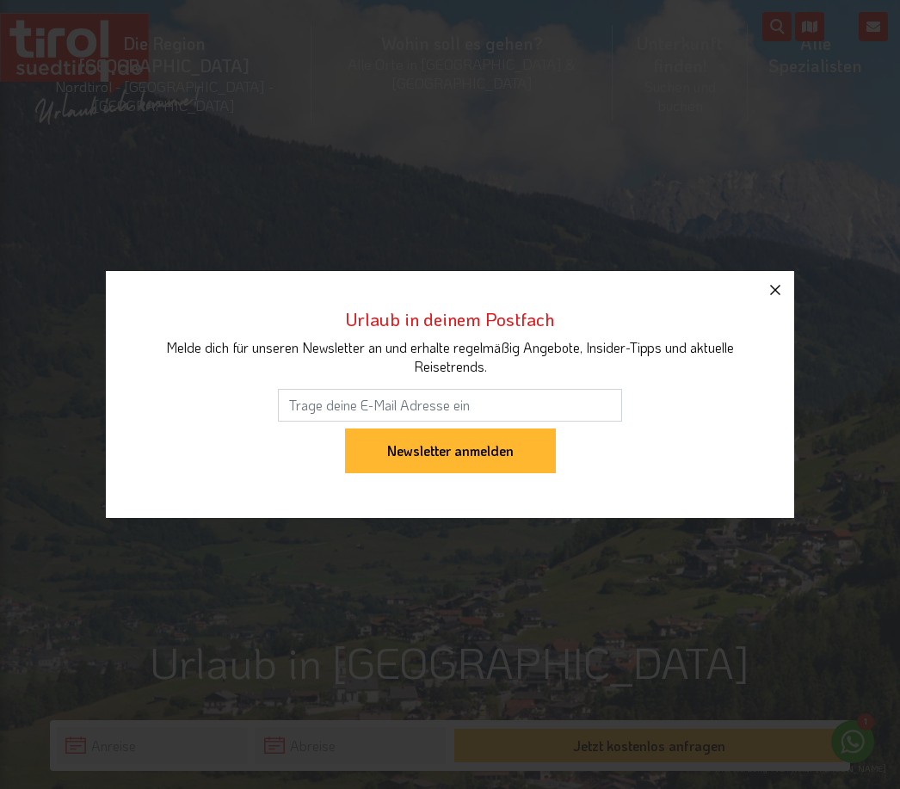
click at [768, 293] on icon "button" at bounding box center [775, 290] width 21 height 21
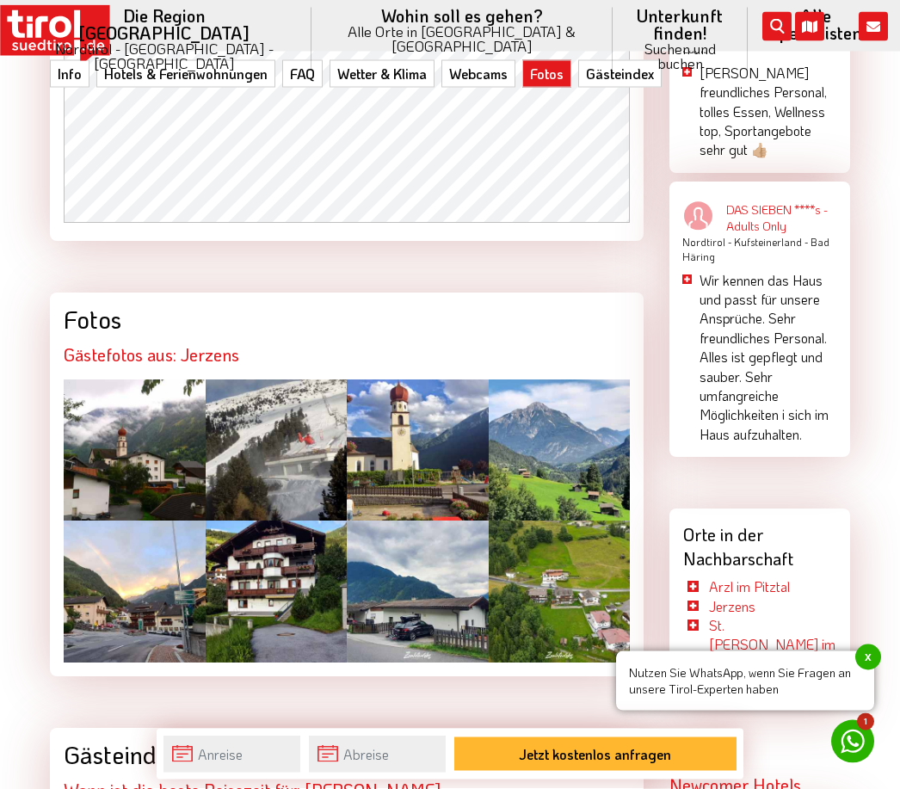
scroll to position [3117, 0]
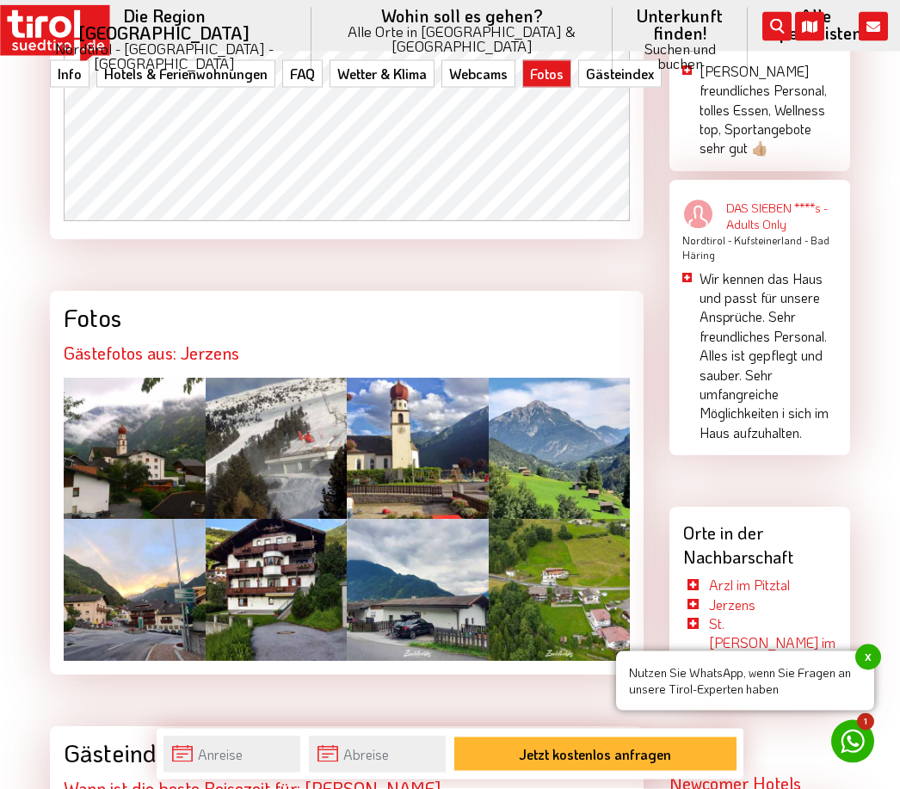
click at [145, 405] on div at bounding box center [135, 450] width 142 height 142
click at [130, 559] on div at bounding box center [135, 590] width 142 height 142
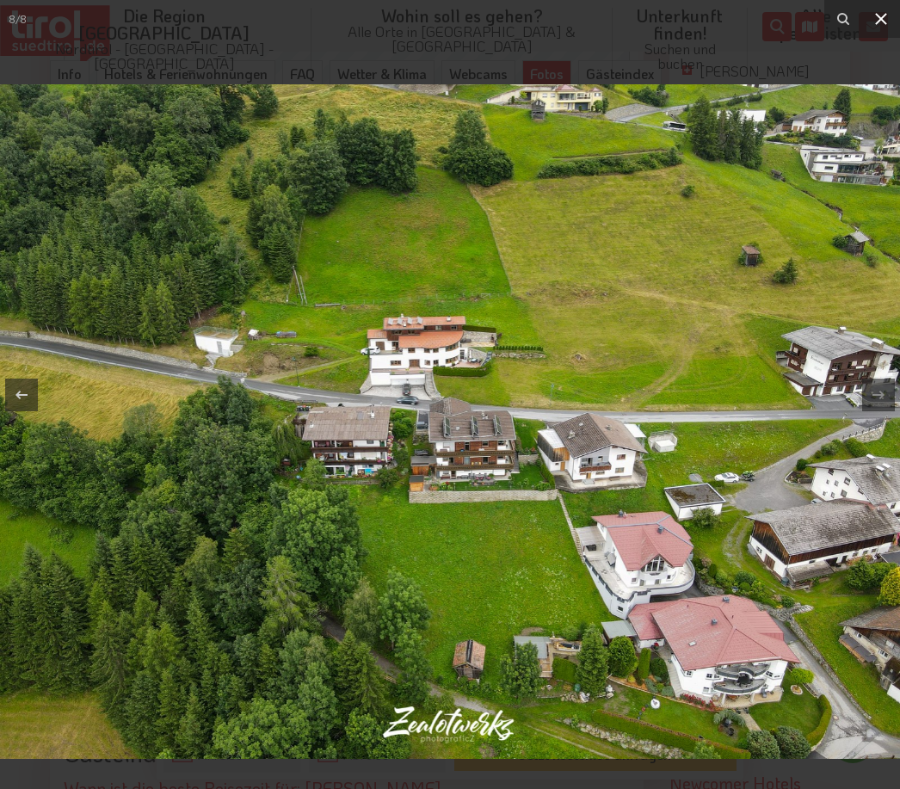
click at [879, 12] on icon at bounding box center [881, 19] width 21 height 21
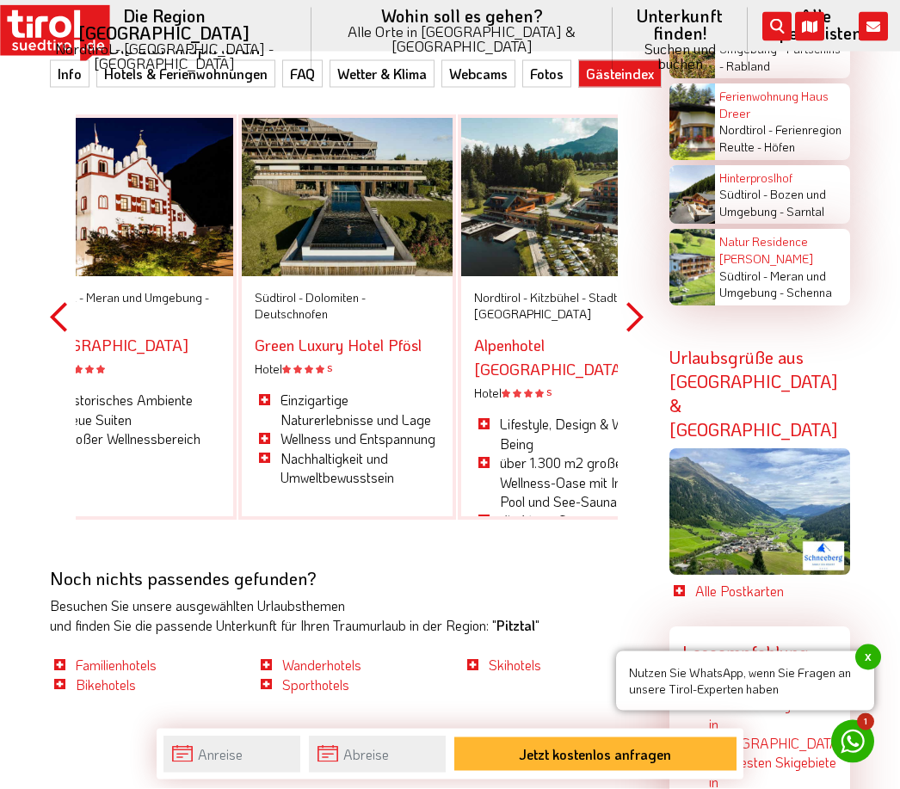
scroll to position [4748, 0]
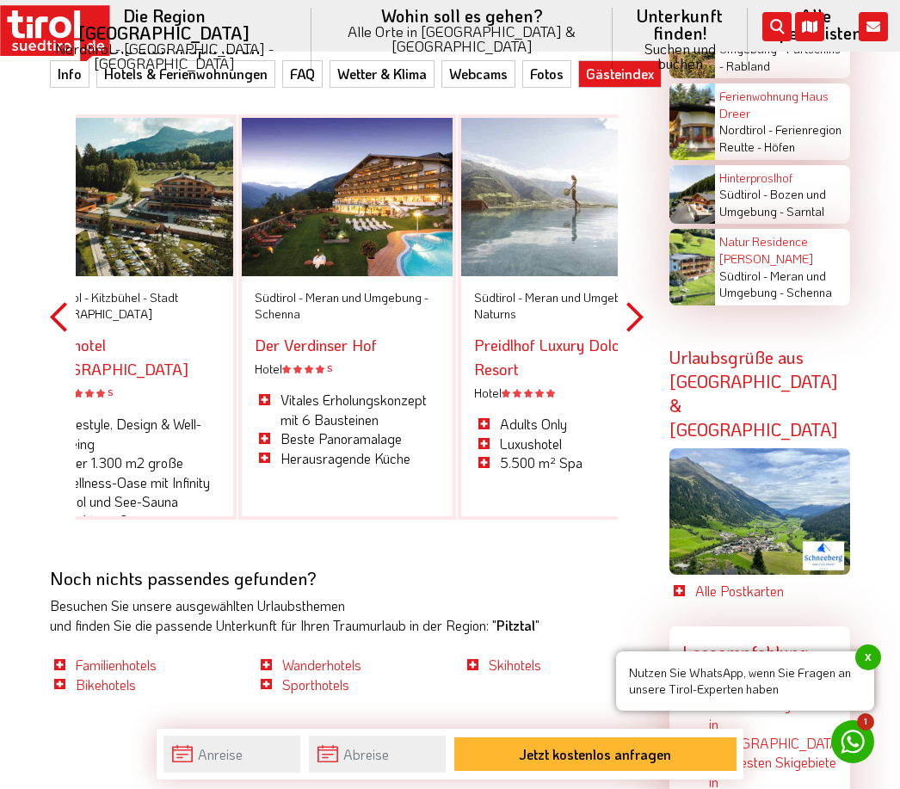
click at [642, 257] on button "Next" at bounding box center [634, 317] width 17 height 502
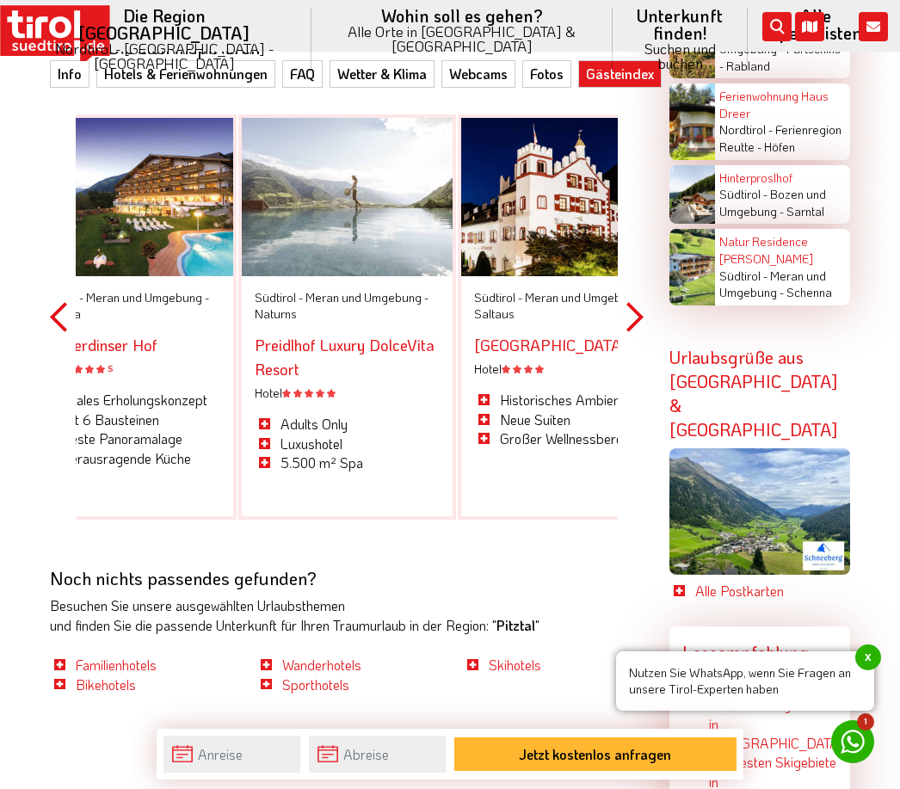
click at [641, 256] on button "Next" at bounding box center [634, 317] width 17 height 502
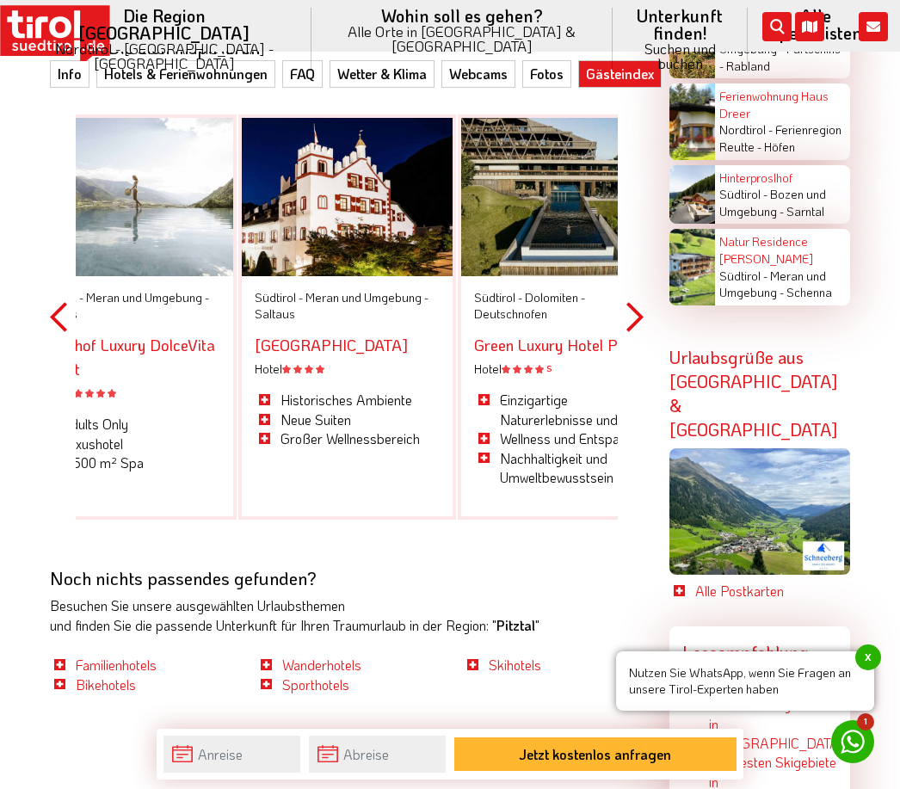
click at [643, 254] on button "Next" at bounding box center [634, 317] width 17 height 502
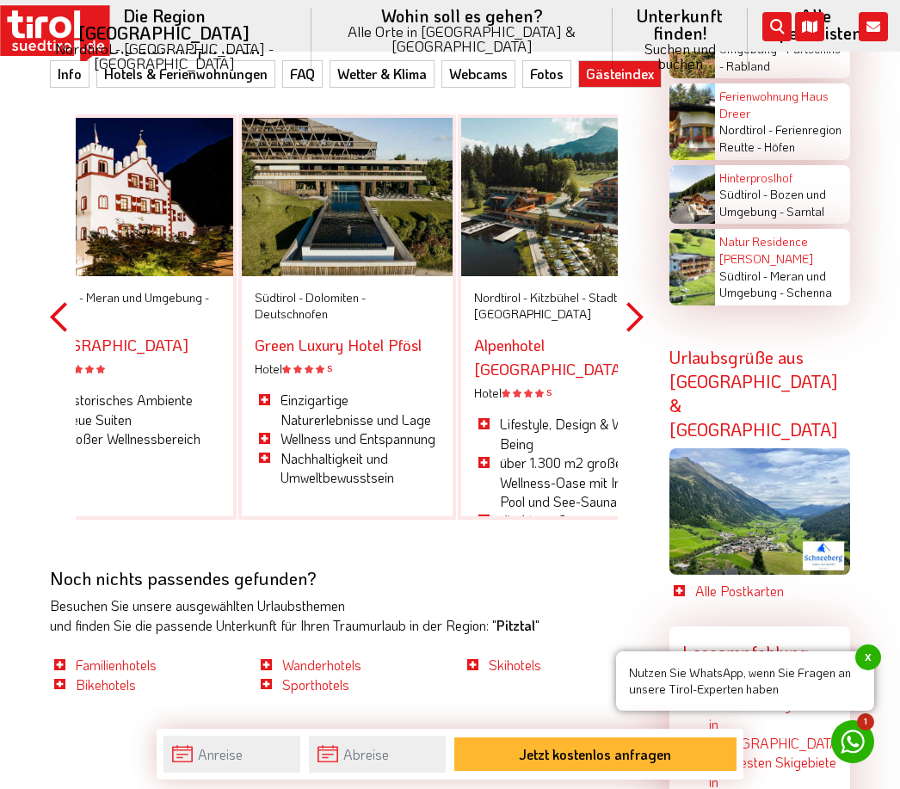
click at [643, 273] on button "Next" at bounding box center [634, 317] width 17 height 502
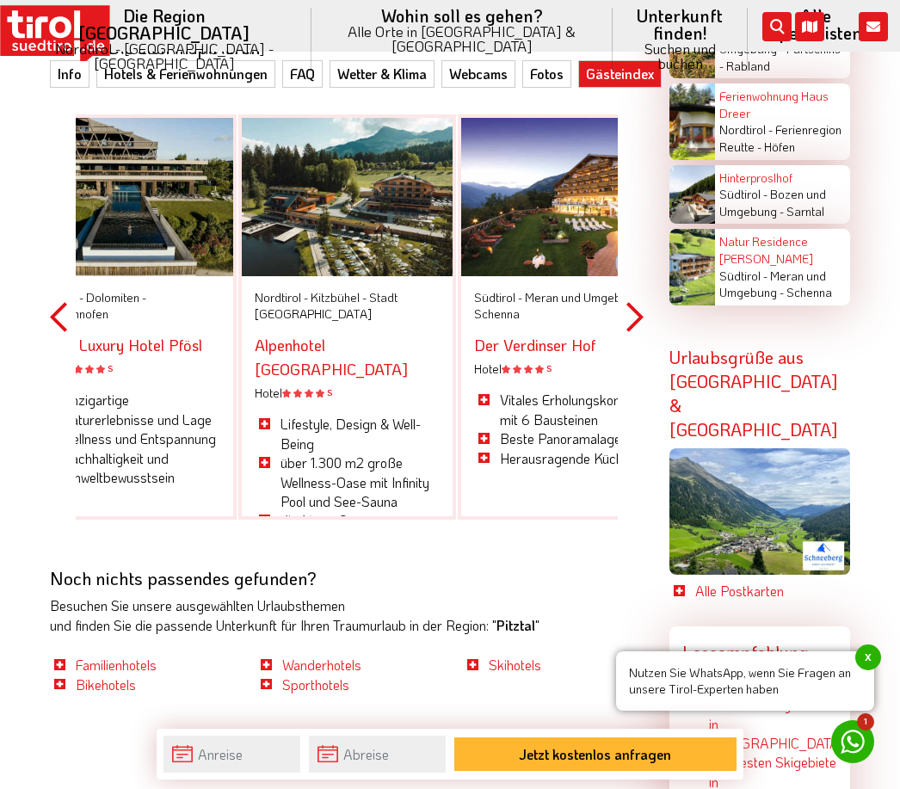
click at [642, 269] on button "Next" at bounding box center [634, 317] width 17 height 502
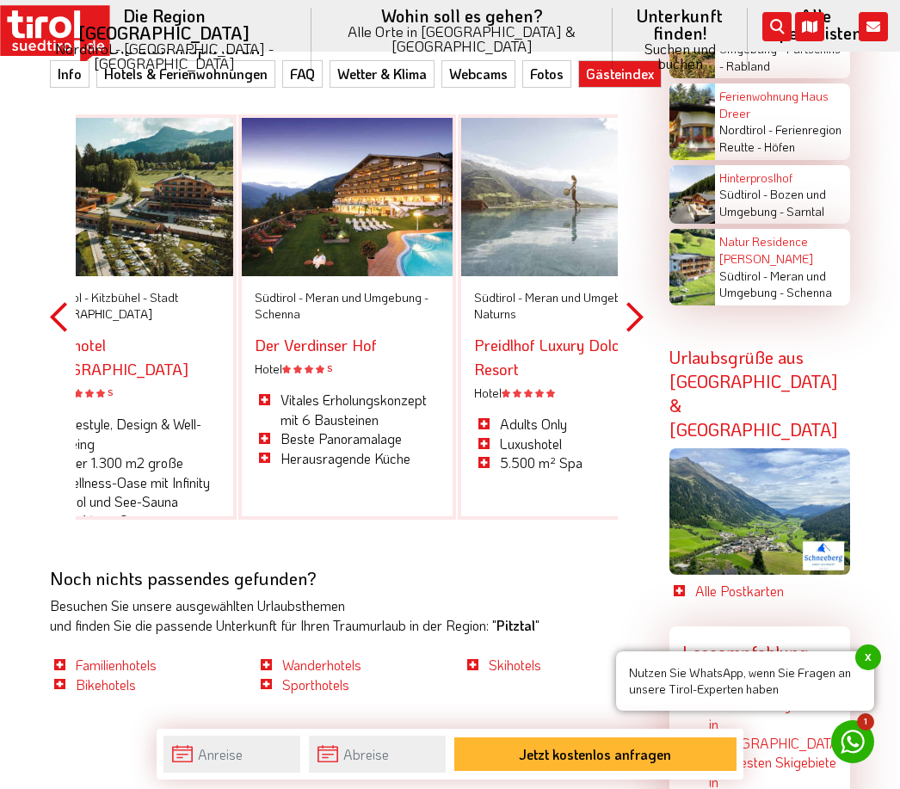
click at [642, 263] on button "Next" at bounding box center [634, 317] width 17 height 502
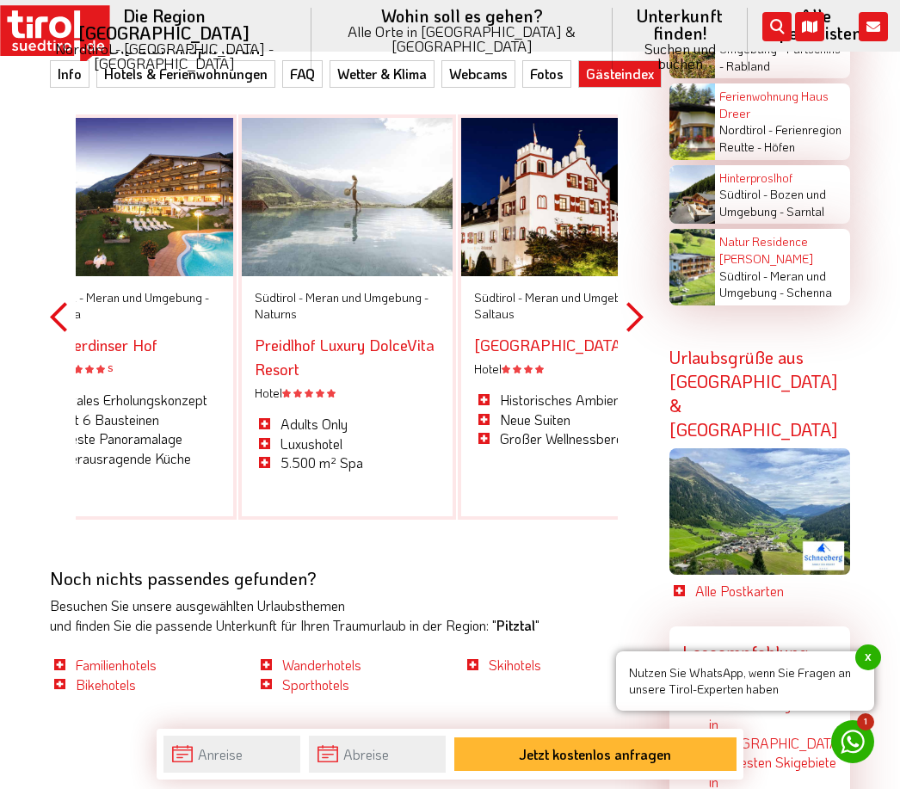
click at [642, 258] on button "Next" at bounding box center [634, 317] width 17 height 502
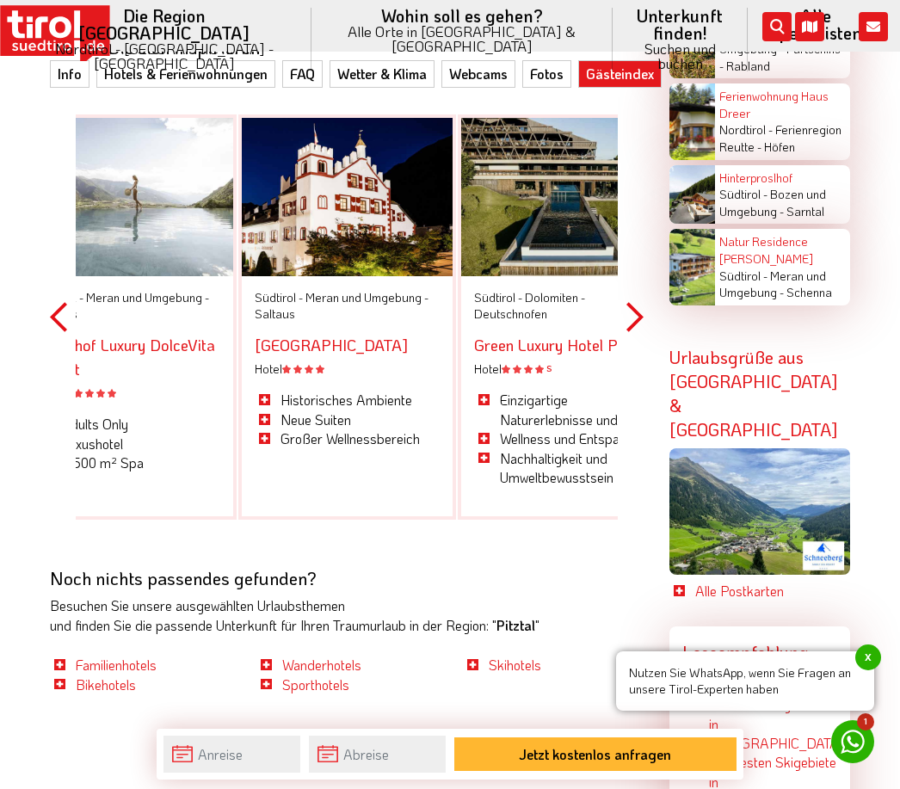
click at [642, 262] on button "Next" at bounding box center [634, 317] width 17 height 502
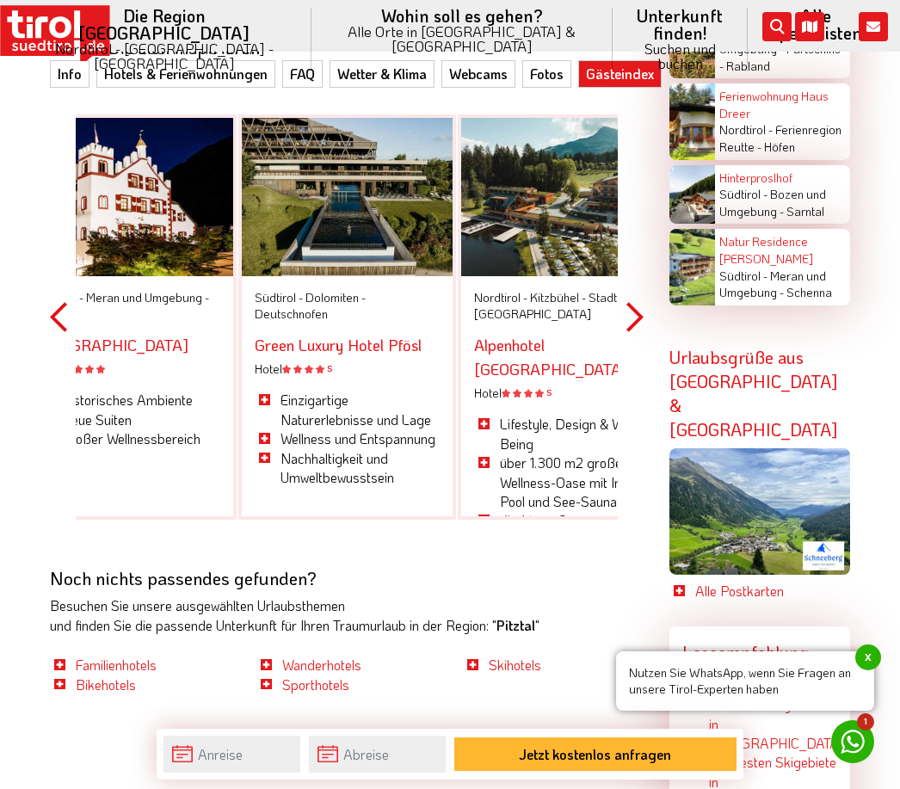
click at [641, 262] on button "Next" at bounding box center [634, 317] width 17 height 502
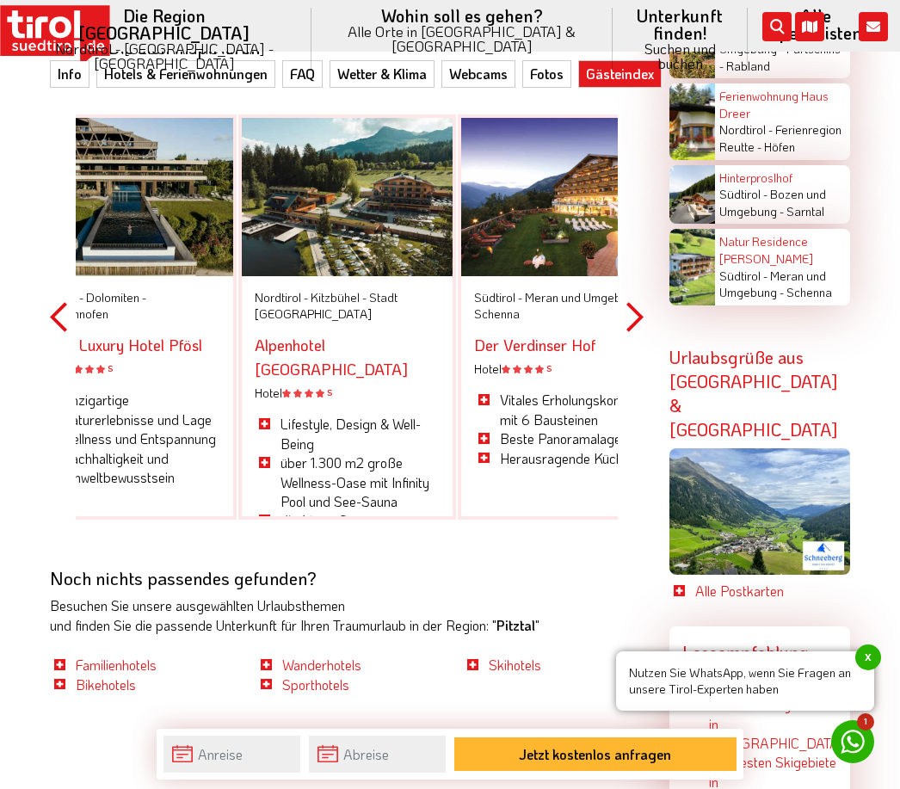
click at [642, 261] on button "Next" at bounding box center [634, 317] width 17 height 502
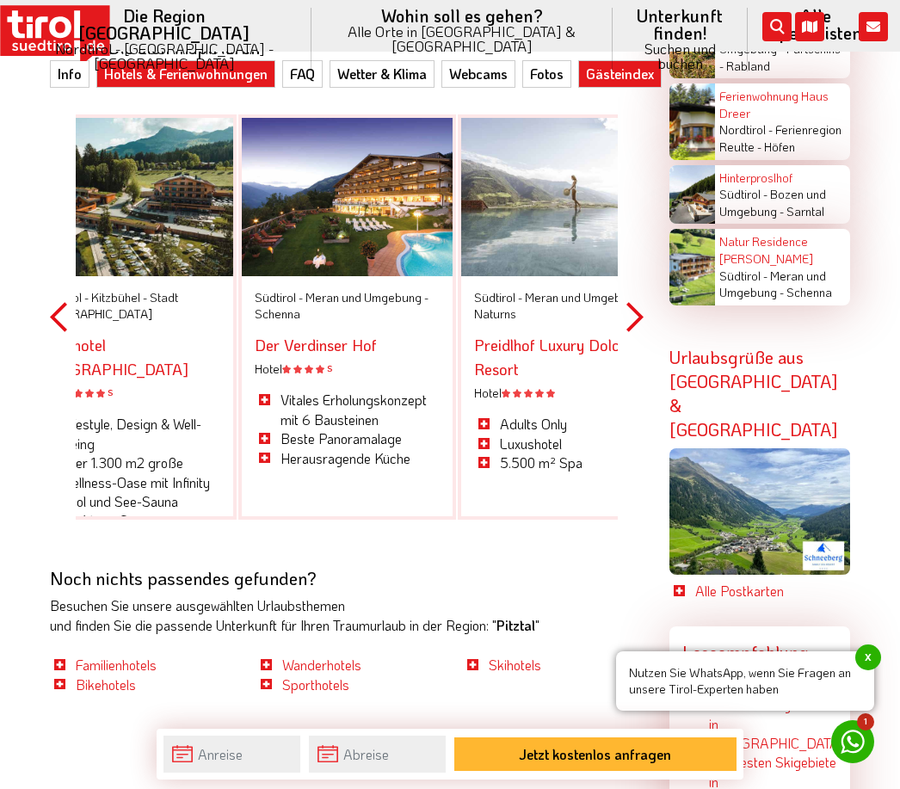
click at [139, 71] on link "Hotels & Ferienwohnungen" at bounding box center [185, 74] width 179 height 28
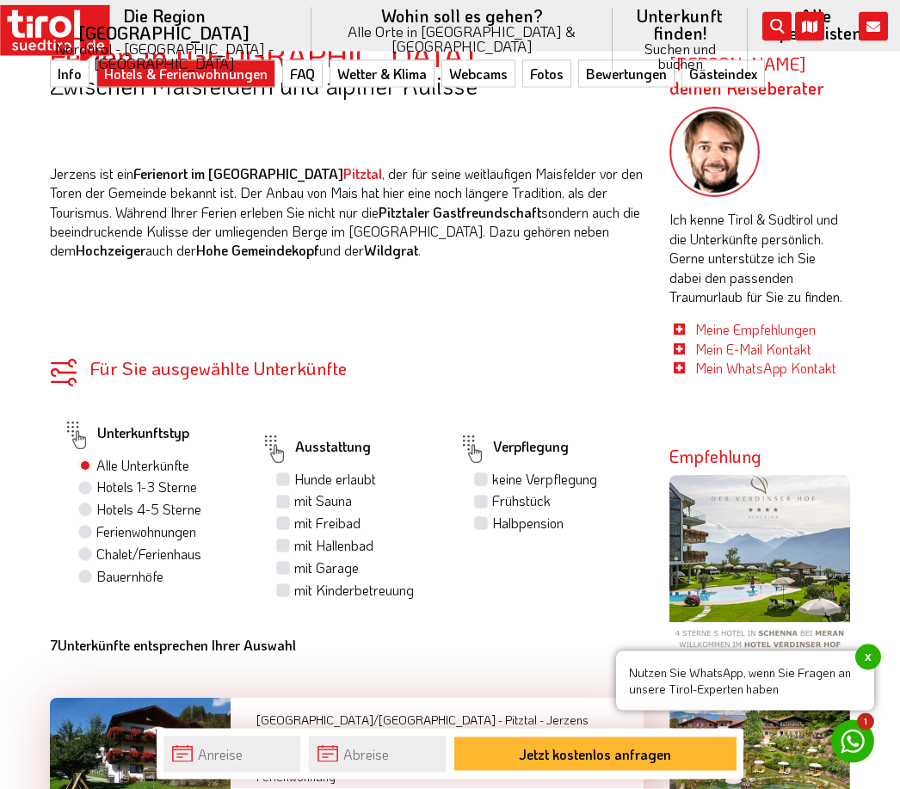
scroll to position [1021, 0]
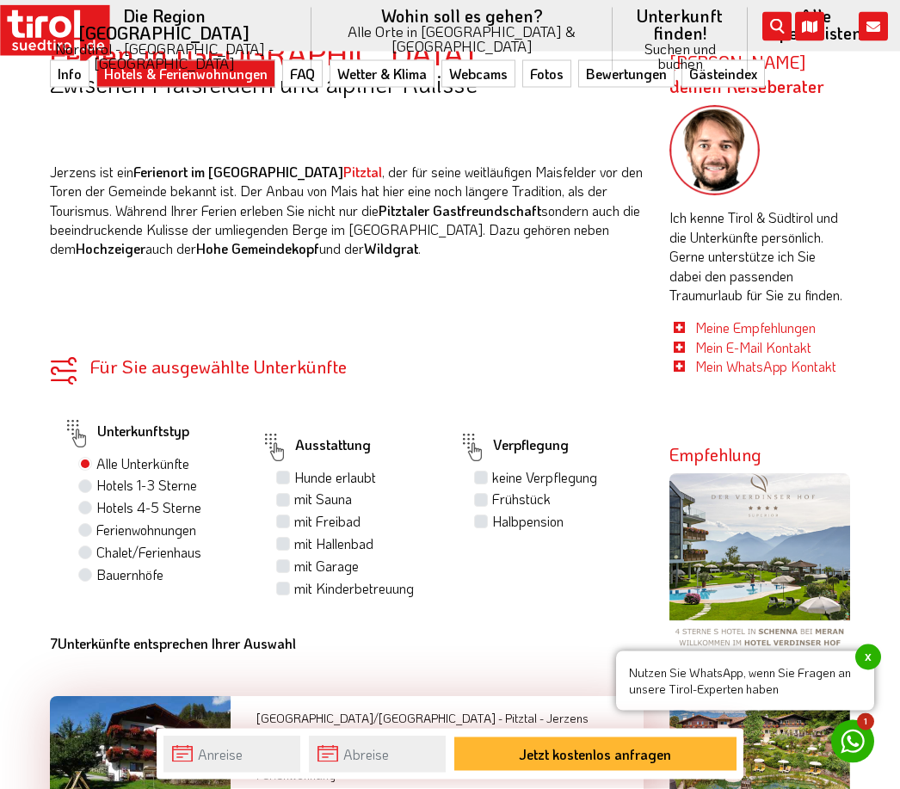
click at [96, 477] on label "Hotels 1-3 Sterne" at bounding box center [146, 486] width 101 height 19
click at [82, 480] on input "Hotels 1-3 Sterne" at bounding box center [87, 485] width 11 height 11
radio input "true"
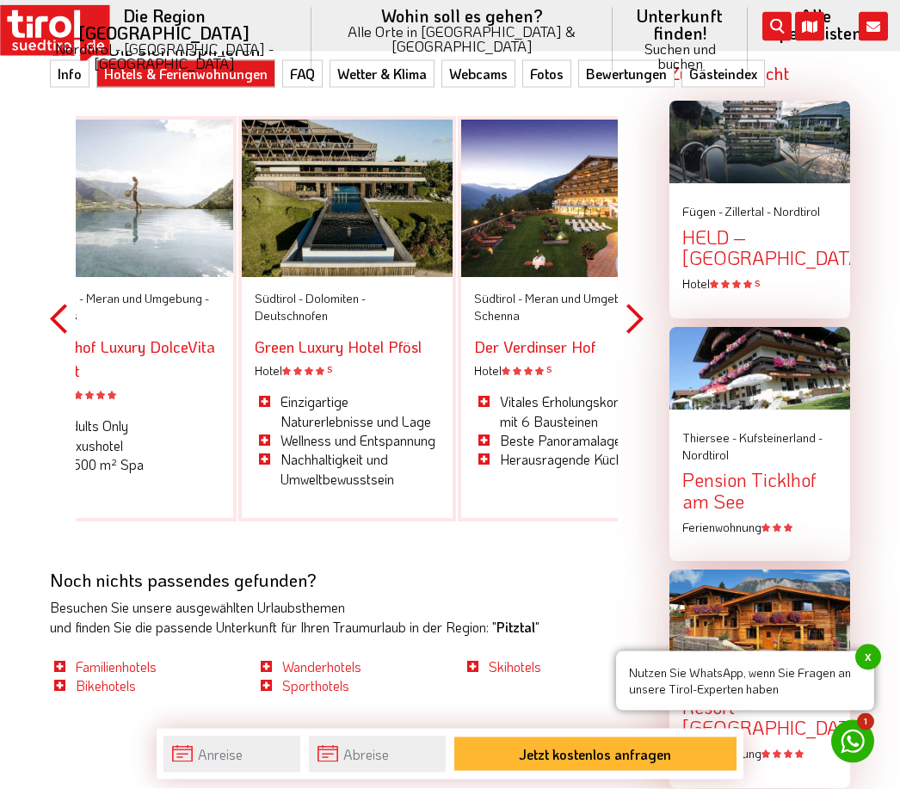
scroll to position [2067, 0]
click at [628, 311] on button "Next" at bounding box center [634, 319] width 17 height 502
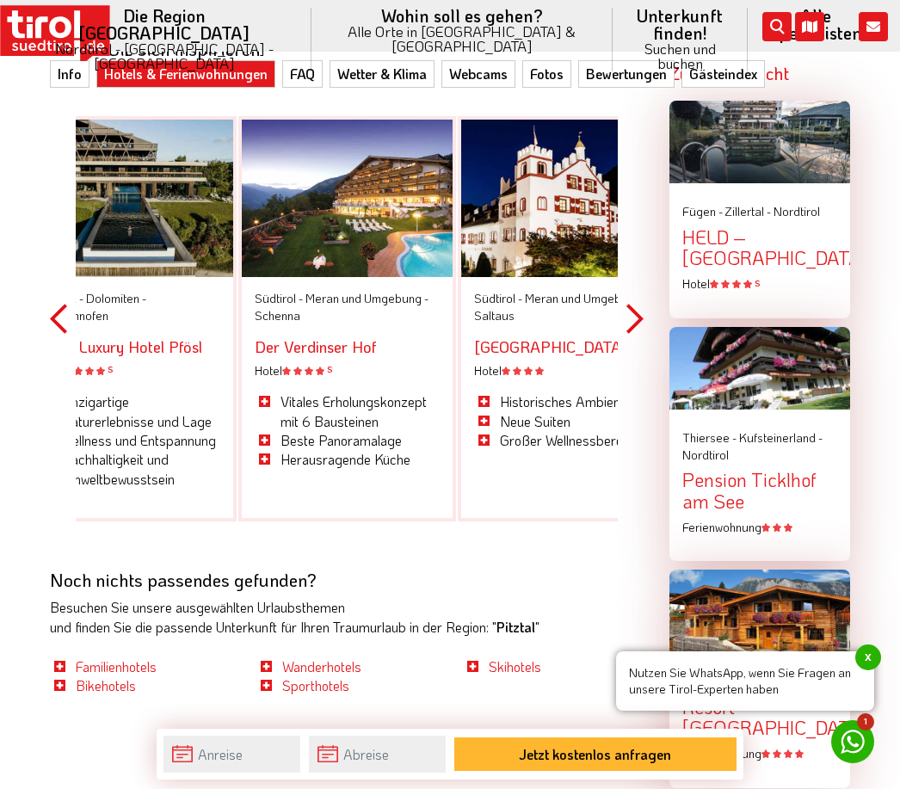
click at [639, 312] on button "Next" at bounding box center [634, 319] width 17 height 502
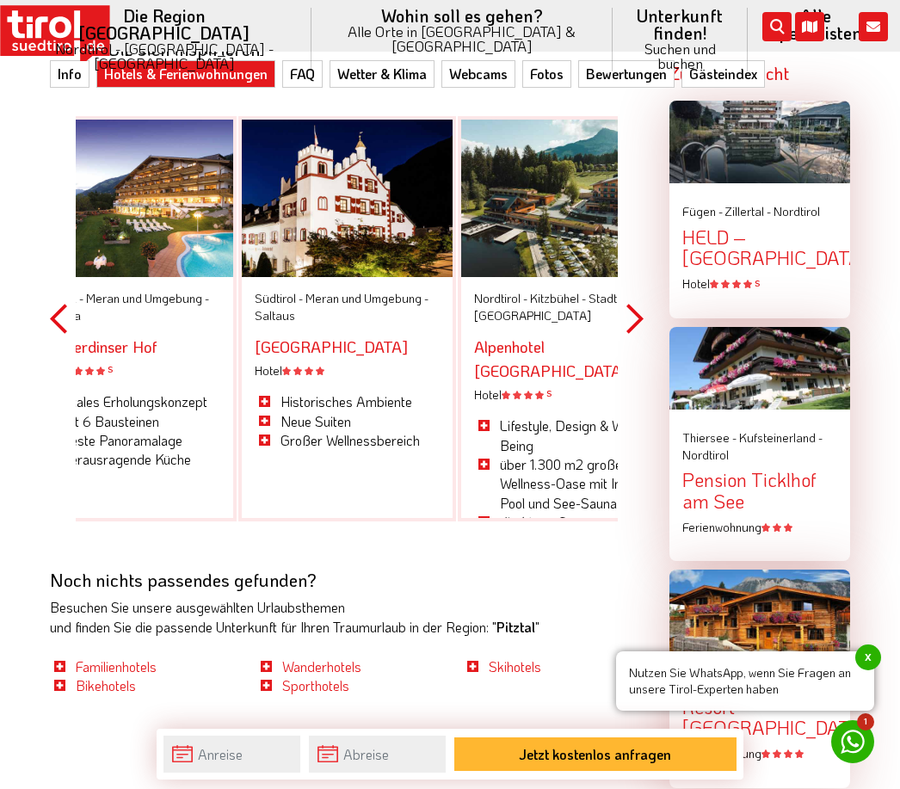
click at [635, 306] on button "Next" at bounding box center [634, 319] width 17 height 502
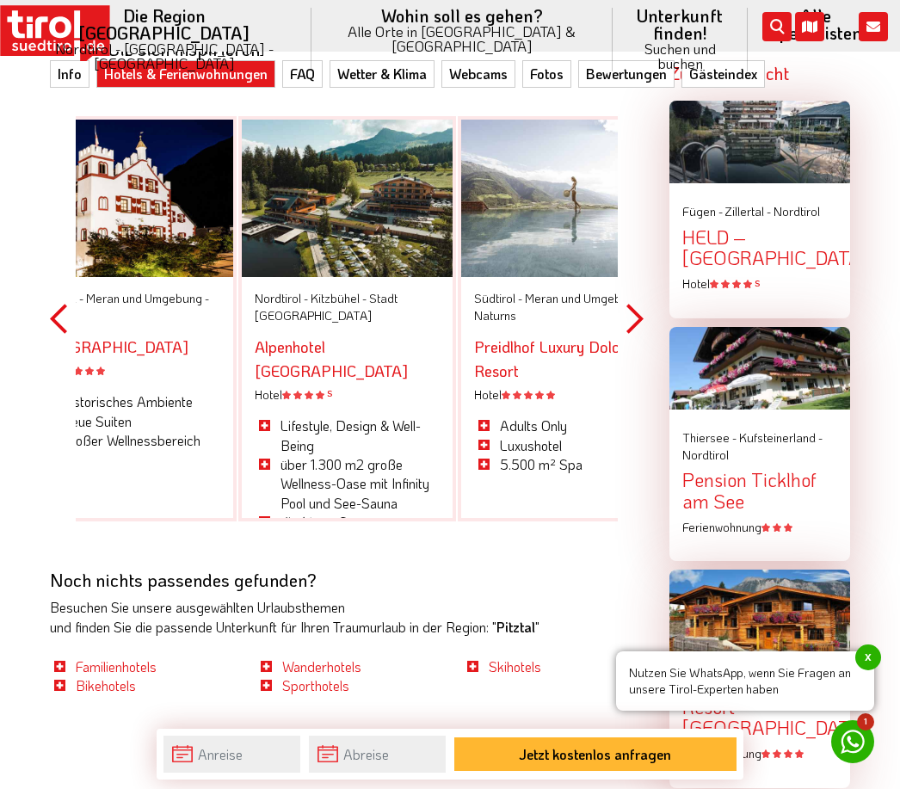
click at [635, 312] on button "Next" at bounding box center [634, 319] width 17 height 502
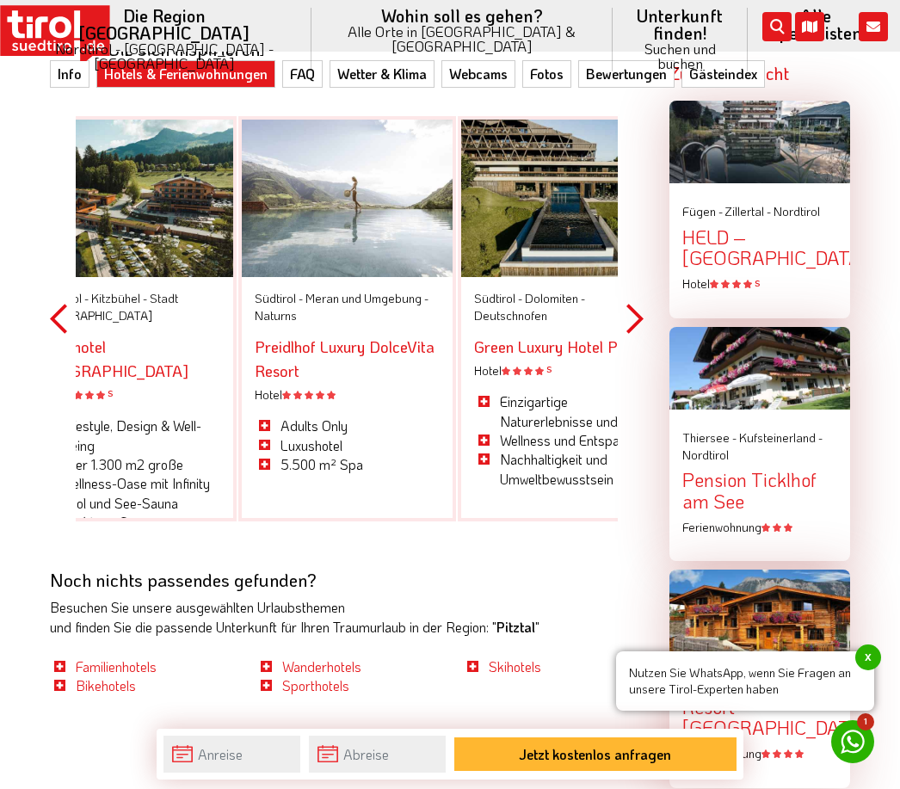
click at [642, 308] on button "Next" at bounding box center [634, 319] width 17 height 502
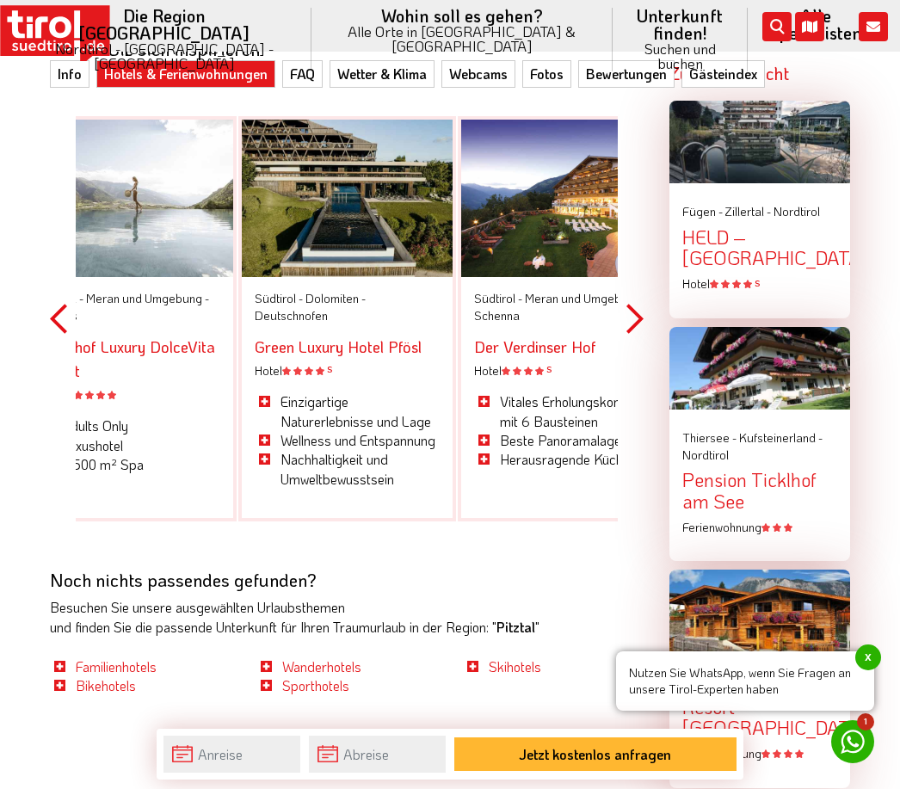
click at [641, 299] on button "Next" at bounding box center [634, 319] width 17 height 502
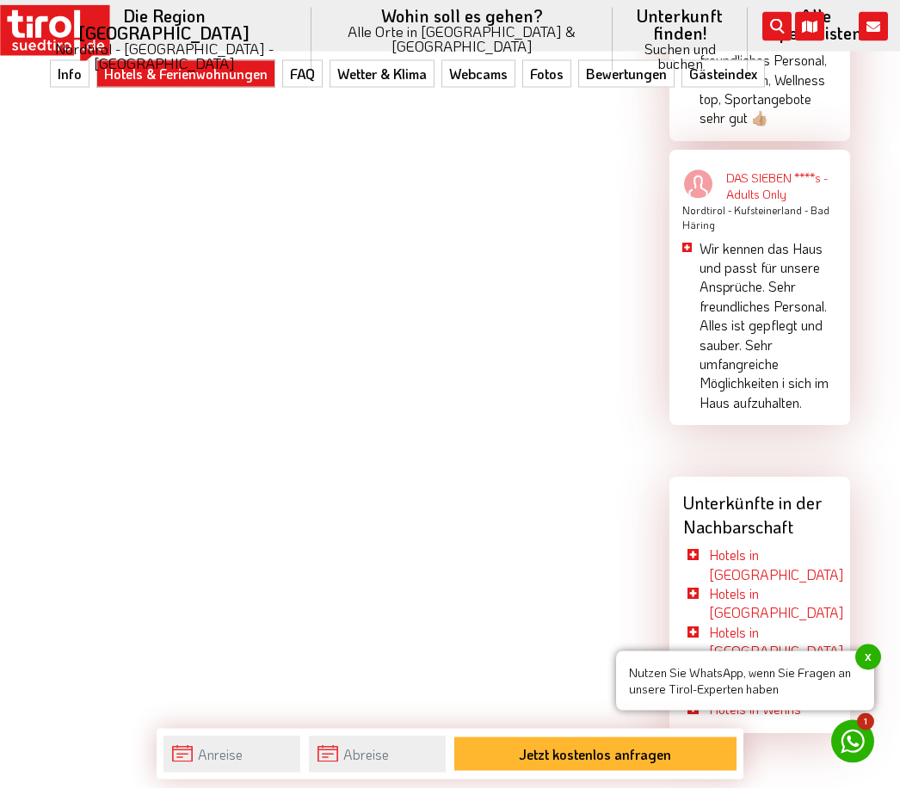
scroll to position [3149, 0]
click at [787, 583] on link "Hotels in [GEOGRAPHIC_DATA]" at bounding box center [776, 601] width 134 height 37
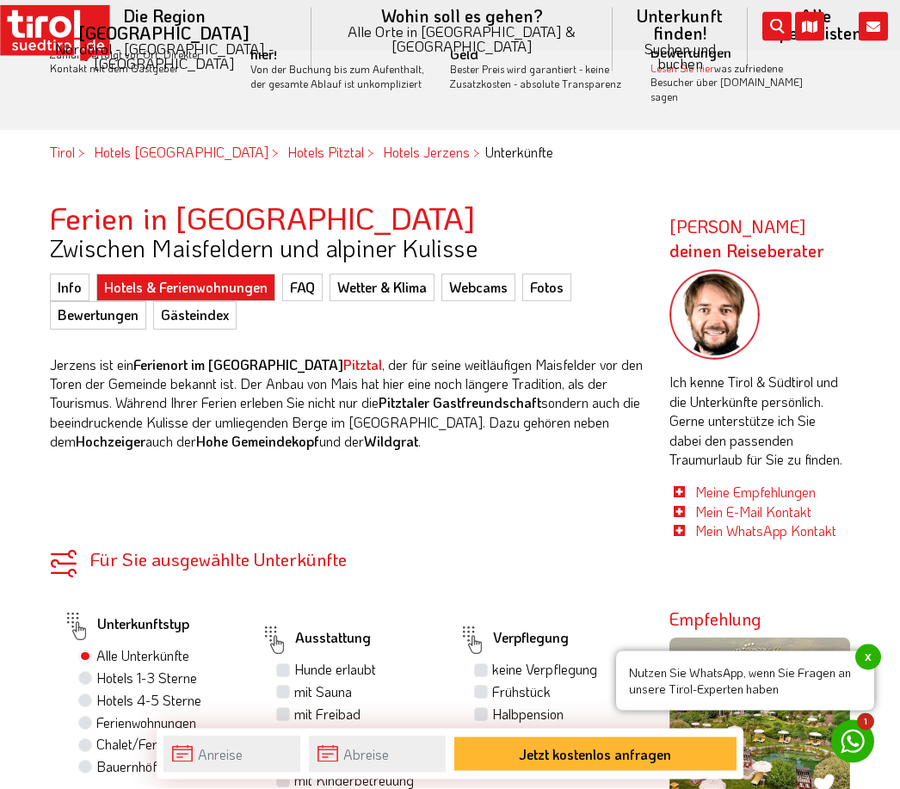
scroll to position [857, 0]
click at [857, 759] on icon at bounding box center [853, 742] width 34 height 34
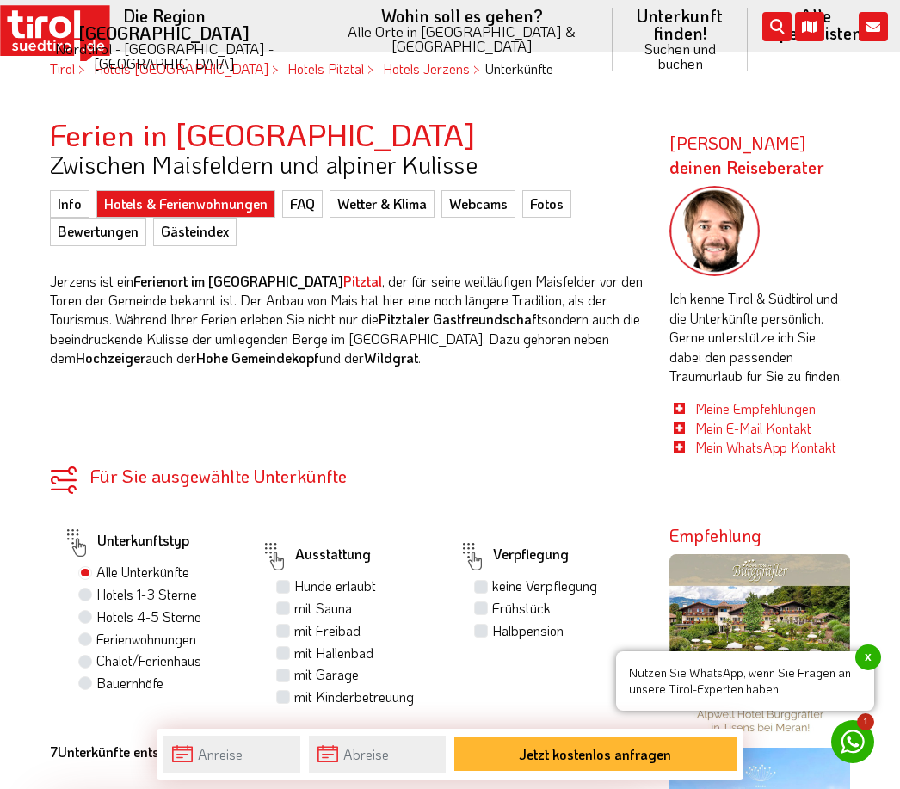
click at [879, 664] on span "x" at bounding box center [868, 658] width 26 height 26
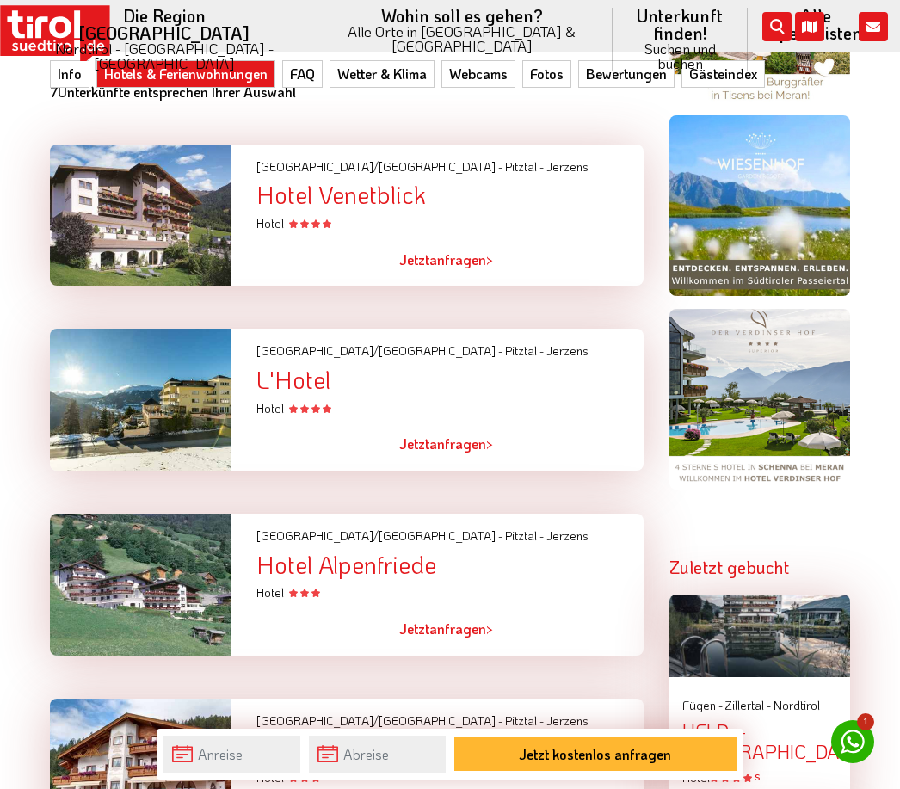
scroll to position [1519, 0]
